Goal: Check status: Verify the current state of an ongoing process or item

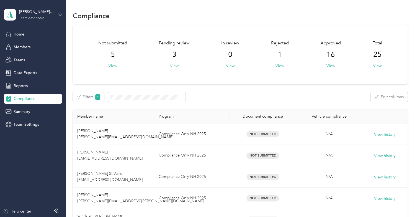
click at [174, 66] on button "View" at bounding box center [174, 66] width 9 height 6
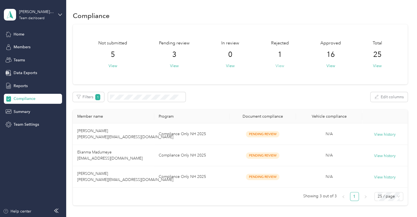
click at [280, 65] on button "View" at bounding box center [280, 66] width 9 height 6
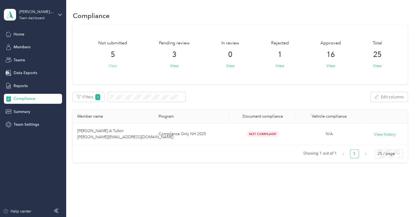
click at [114, 66] on button "View" at bounding box center [113, 66] width 9 height 6
